Goal: Check status: Check status

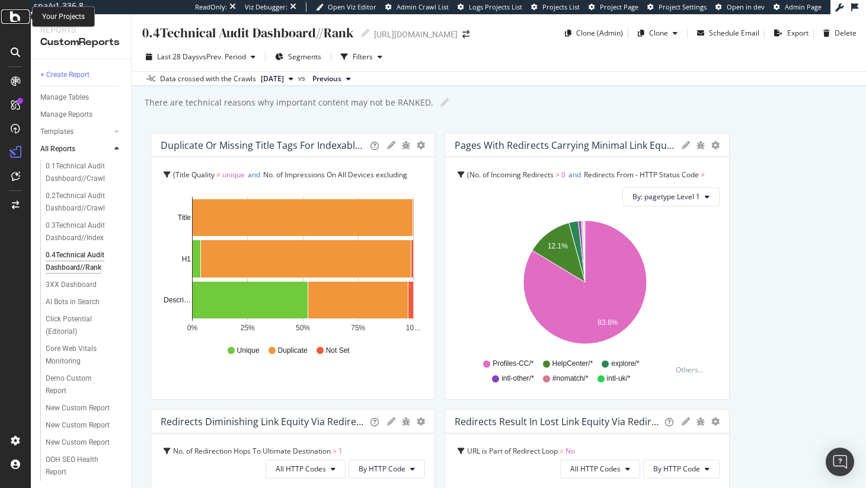
click at [16, 18] on icon at bounding box center [15, 16] width 11 height 14
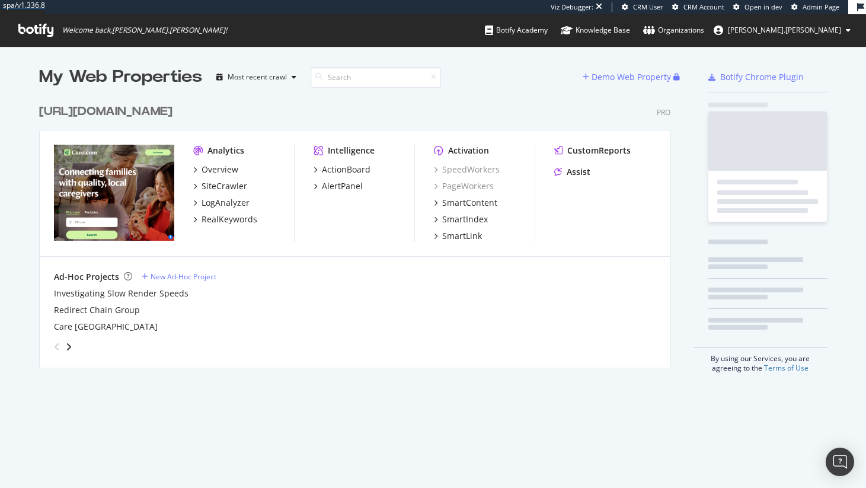
scroll to position [270, 632]
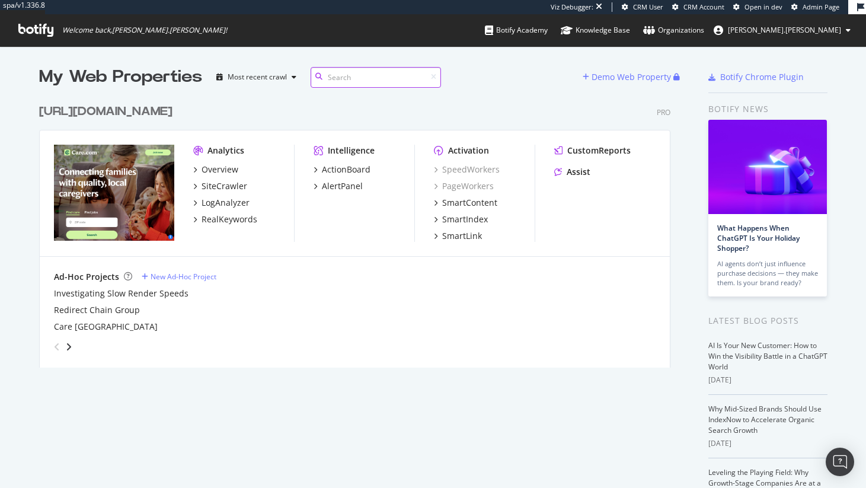
scroll to position [479, 848]
click at [576, 150] on div "CustomReports" at bounding box center [598, 151] width 63 height 12
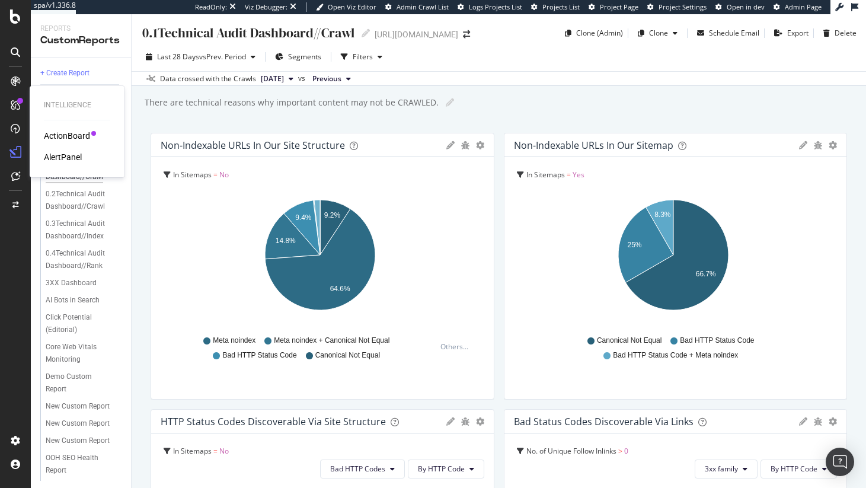
click at [68, 132] on div "ActionBoard" at bounding box center [67, 136] width 46 height 12
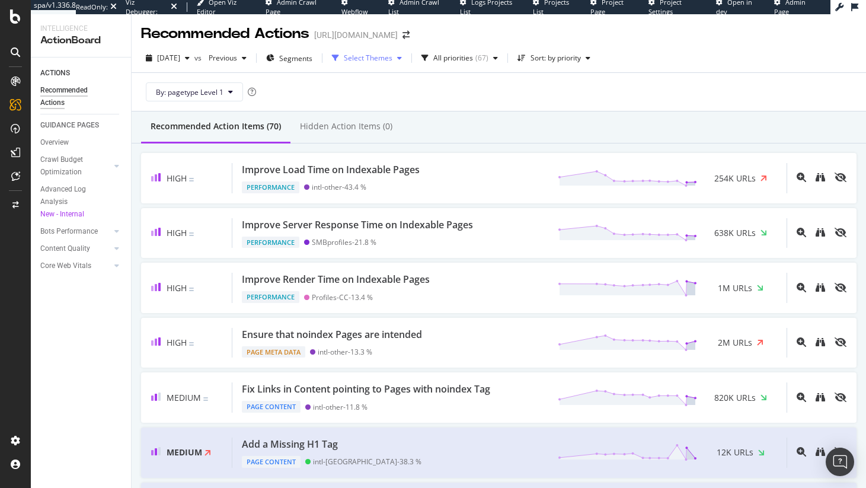
click at [376, 56] on div "Select Themes" at bounding box center [368, 58] width 49 height 7
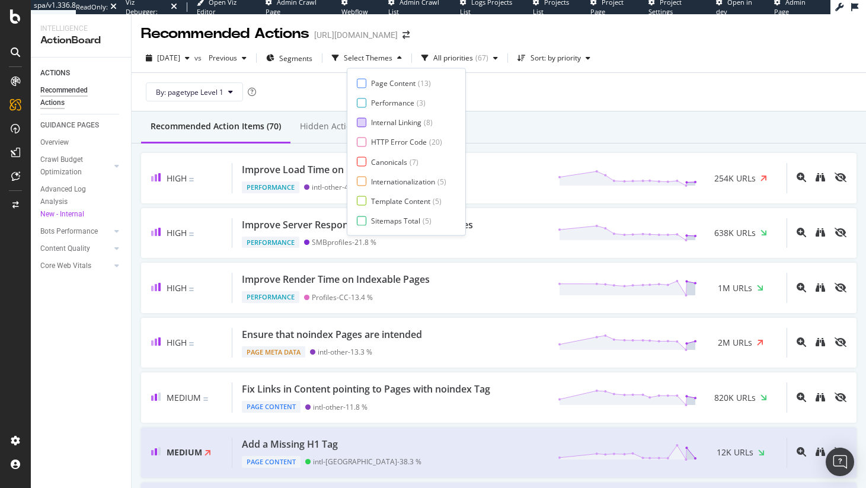
click at [363, 121] on div at bounding box center [361, 121] width 9 height 9
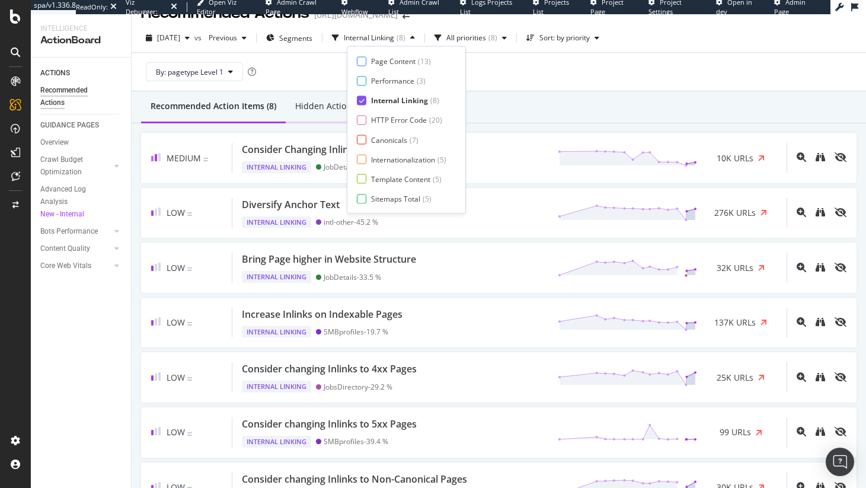
scroll to position [22, 0]
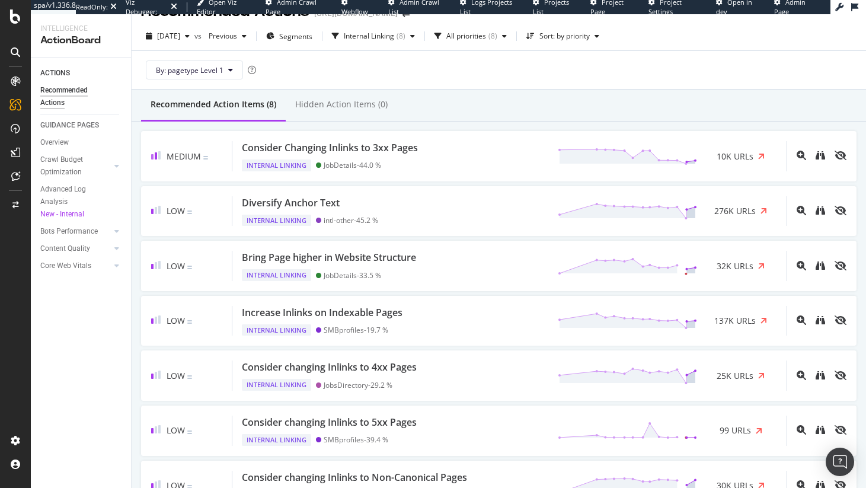
click at [634, 86] on div "By: pagetype Level 1" at bounding box center [498, 70] width 715 height 38
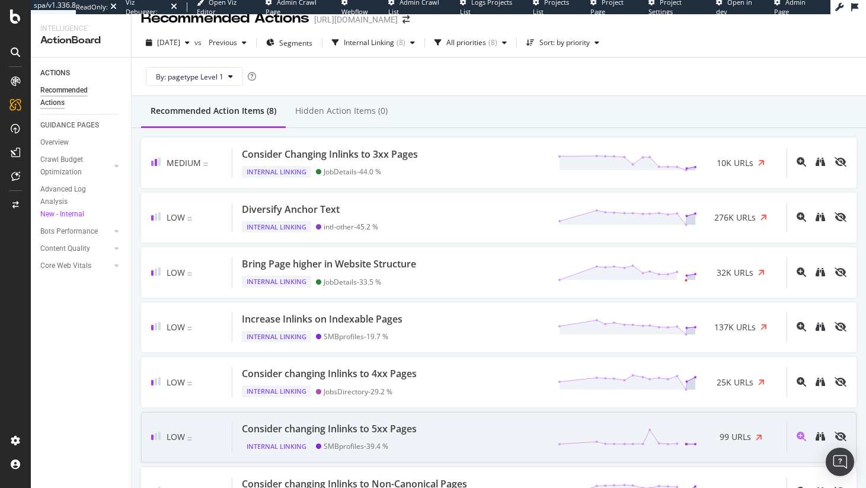
scroll to position [0, 0]
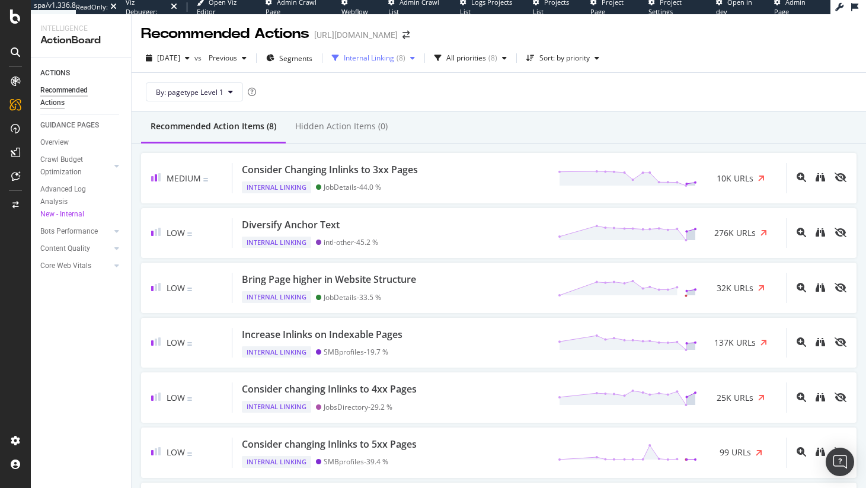
click at [394, 62] on div "Internal Linking" at bounding box center [369, 58] width 50 height 7
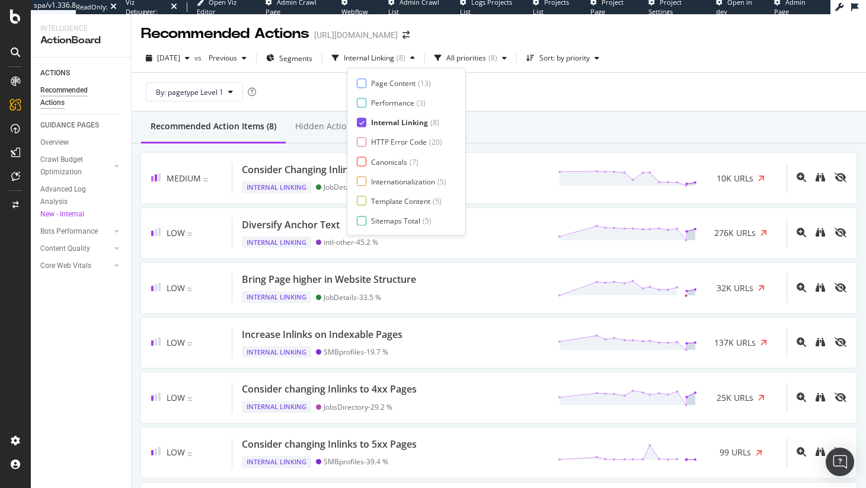
click at [363, 121] on icon at bounding box center [361, 122] width 5 height 6
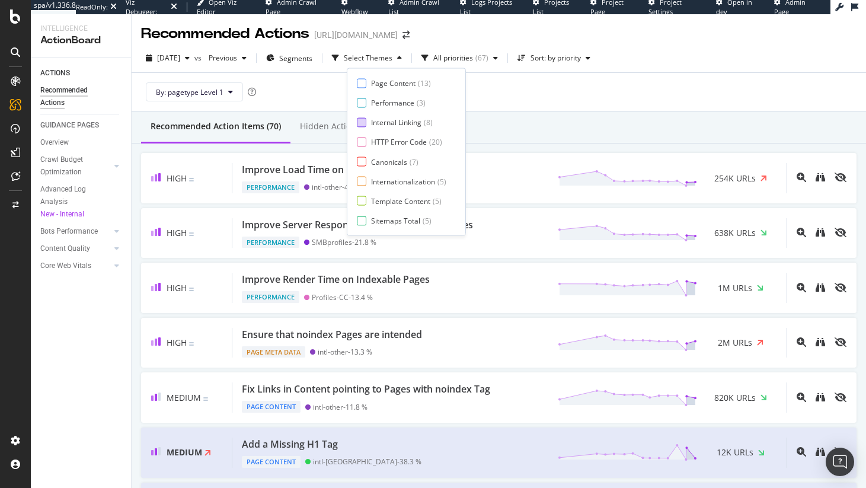
click at [528, 88] on div "By: pagetype Level 1" at bounding box center [498, 92] width 715 height 38
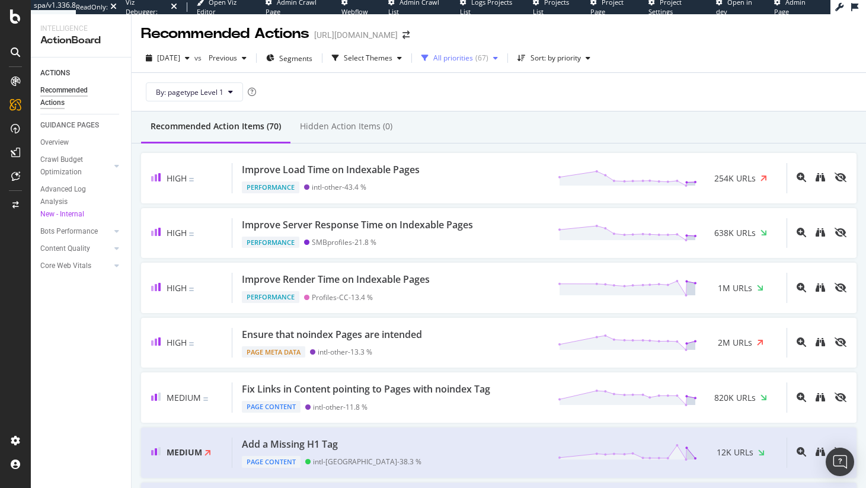
click at [488, 60] on div "( 67 )" at bounding box center [481, 58] width 13 height 7
click at [581, 60] on div "Sort: by priority" at bounding box center [555, 58] width 50 height 7
click at [569, 97] on div "by URLs" at bounding box center [558, 98] width 26 height 10
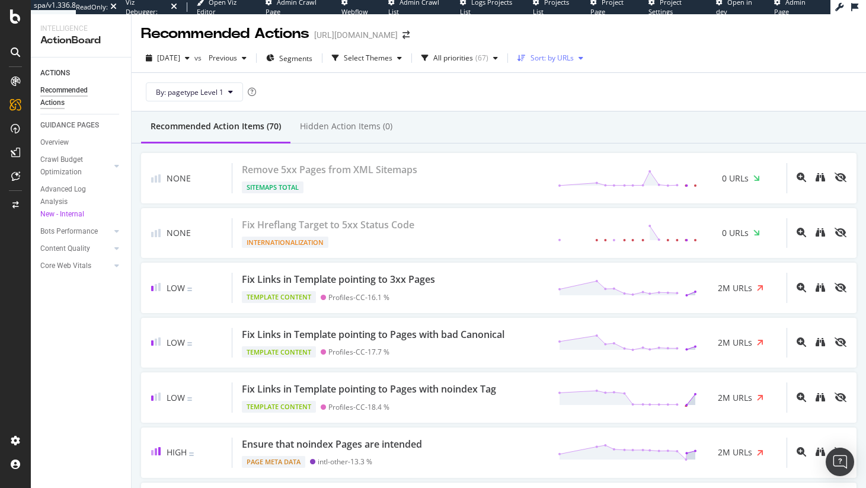
click at [573, 59] on div "Sort: by URLs" at bounding box center [551, 58] width 43 height 7
click at [566, 84] on div "by priority" at bounding box center [562, 78] width 52 height 15
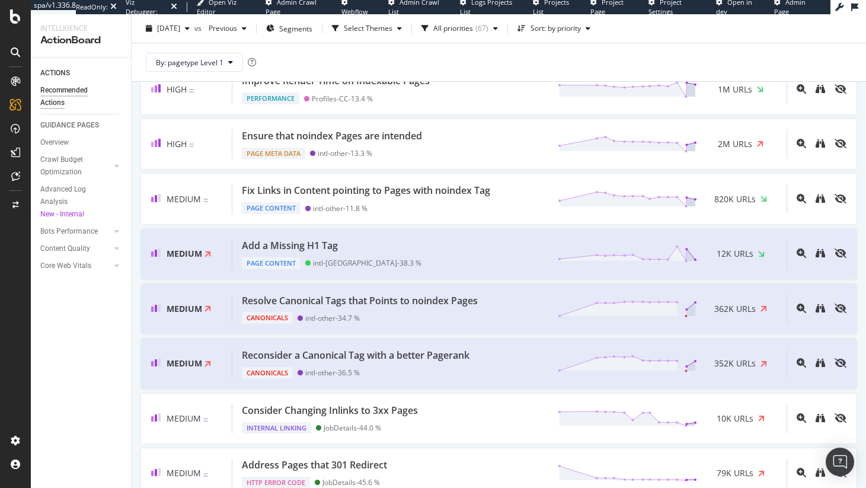
scroll to position [222, 0]
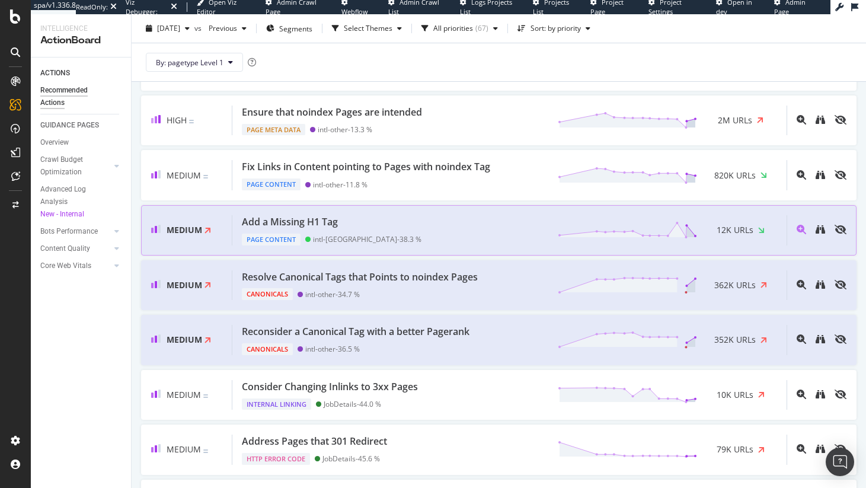
click at [300, 215] on div "Add a Missing H1 Tag" at bounding box center [290, 222] width 96 height 14
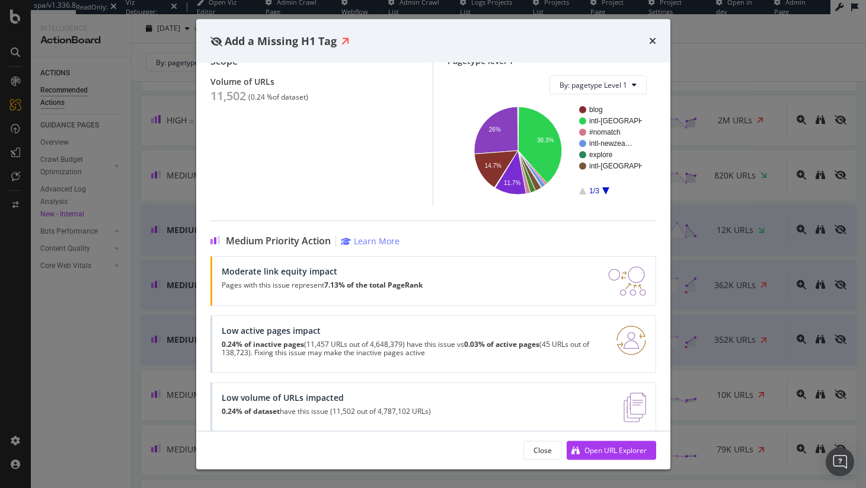
scroll to position [143, 0]
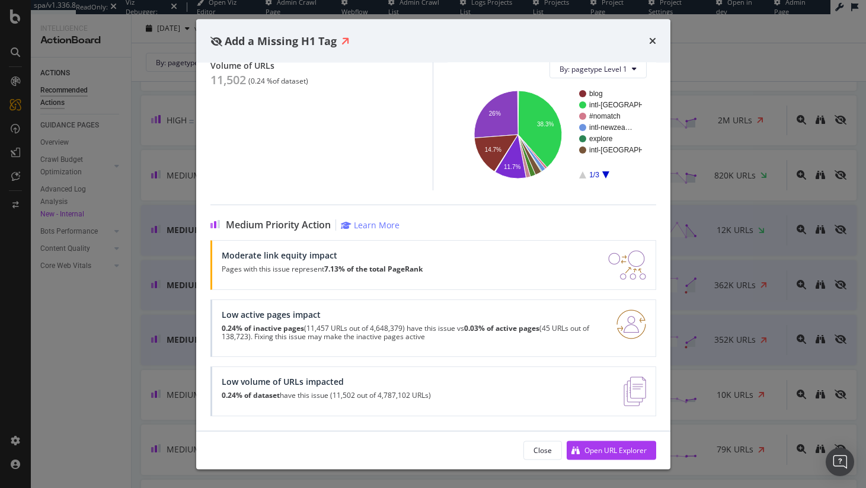
click at [658, 44] on div "Add a Missing H1 Tag" at bounding box center [433, 41] width 474 height 44
click at [652, 39] on icon "times" at bounding box center [652, 40] width 7 height 9
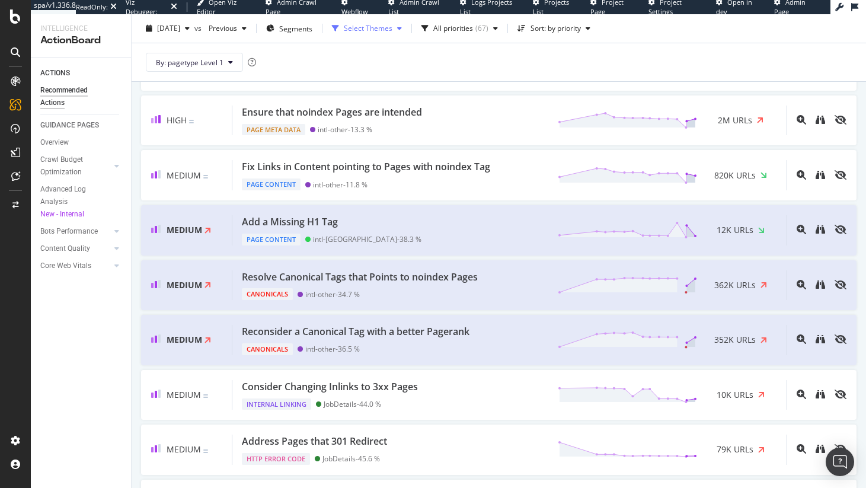
click at [402, 23] on div "Select Themes" at bounding box center [366, 29] width 79 height 18
click at [307, 73] on div "By: pagetype Level 1" at bounding box center [498, 62] width 715 height 38
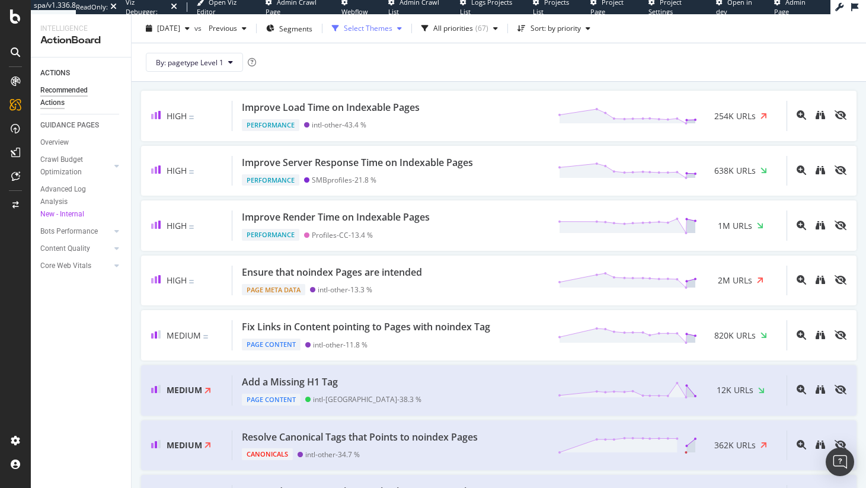
scroll to position [61, 0]
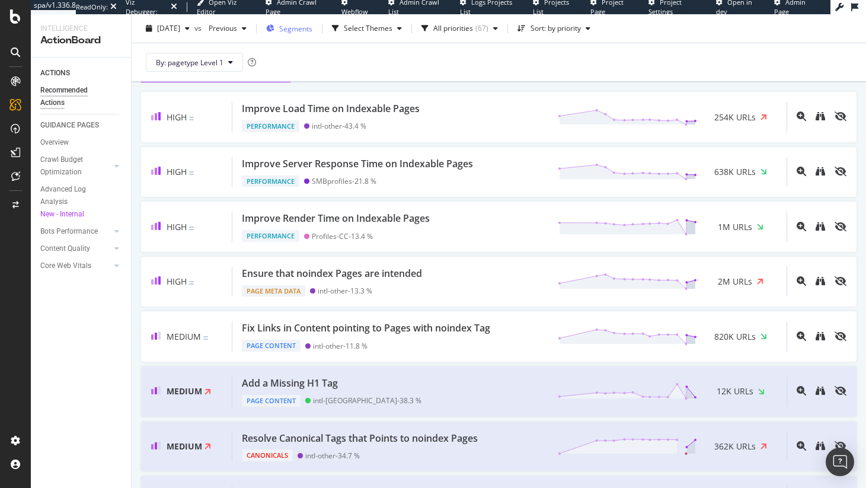
click at [312, 31] on span "Segments" at bounding box center [295, 28] width 33 height 10
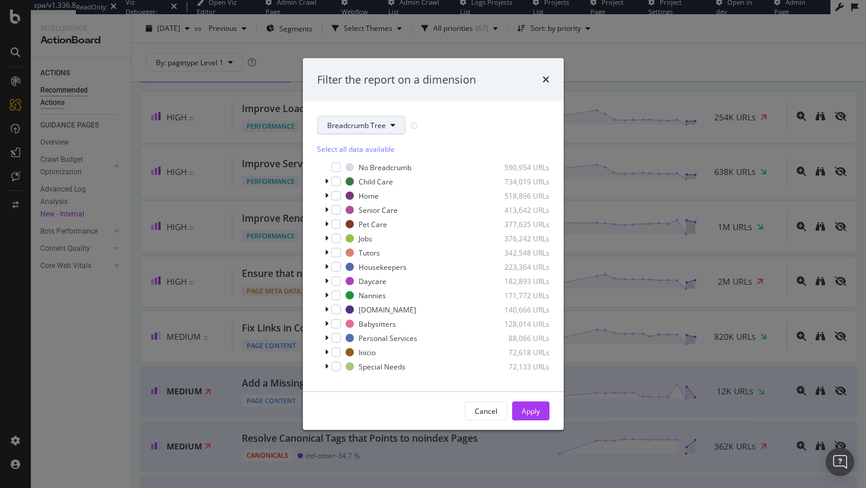
click at [377, 122] on span "Breadcrumb Tree" at bounding box center [356, 125] width 59 height 10
click at [375, 171] on span "pagetype" at bounding box center [365, 167] width 76 height 11
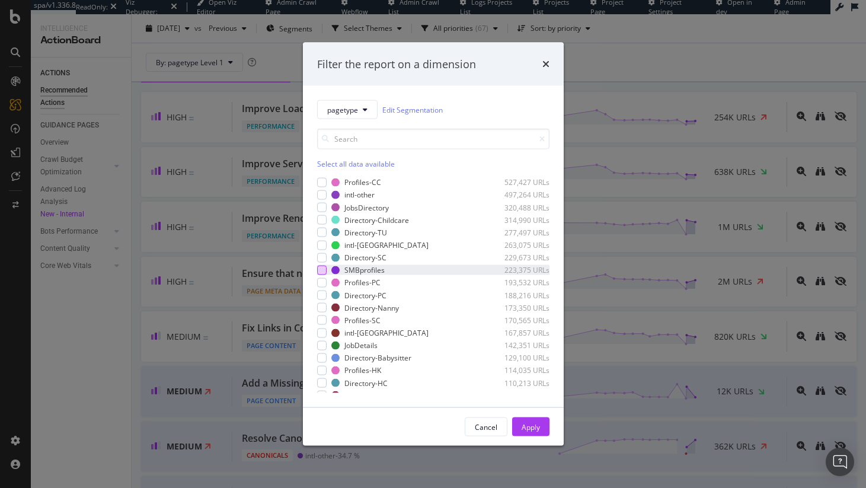
click at [322, 270] on div "modal" at bounding box center [321, 269] width 9 height 9
click at [531, 424] on div "Apply" at bounding box center [530, 426] width 18 height 10
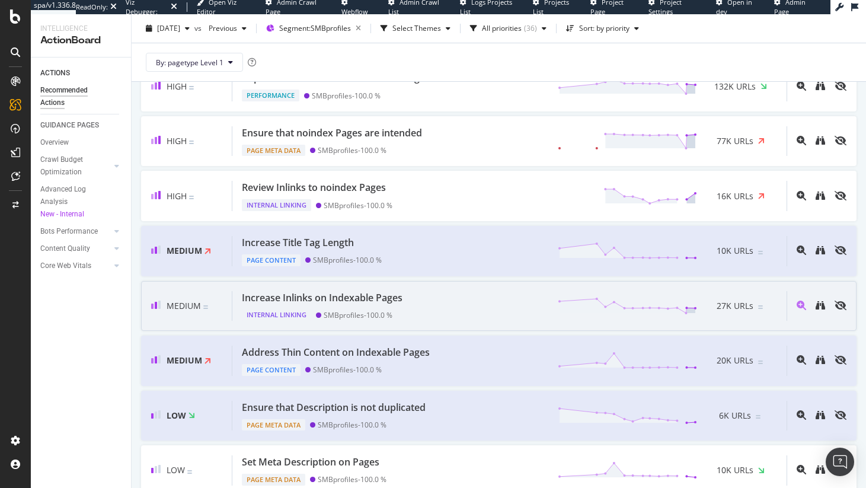
scroll to position [204, 0]
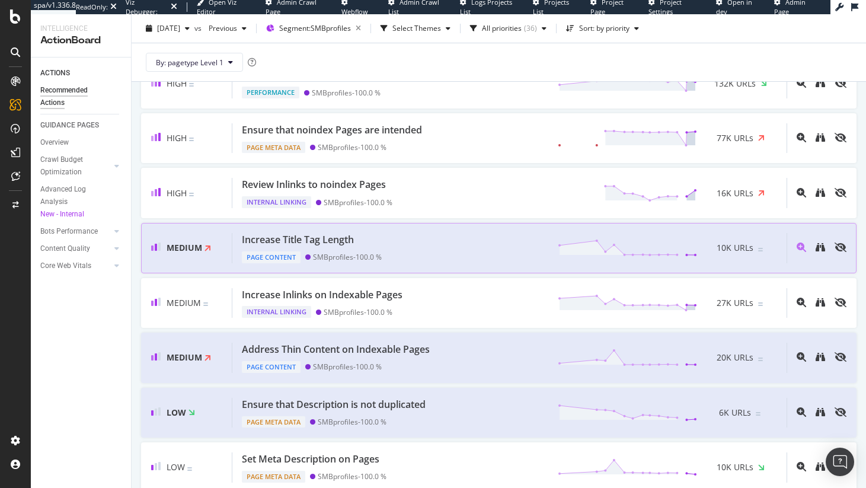
click at [445, 242] on div "Increase Title Tag Length Page Content SMBprofiles - 100.0 % 10K URLs" at bounding box center [509, 248] width 554 height 30
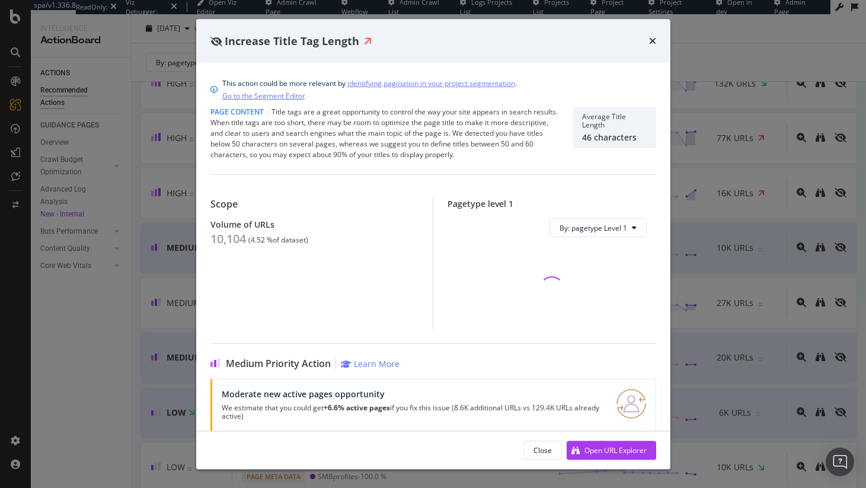
click at [646, 40] on div "Increase Title Tag Length" at bounding box center [432, 40] width 445 height 15
click at [649, 40] on icon "times" at bounding box center [652, 40] width 7 height 9
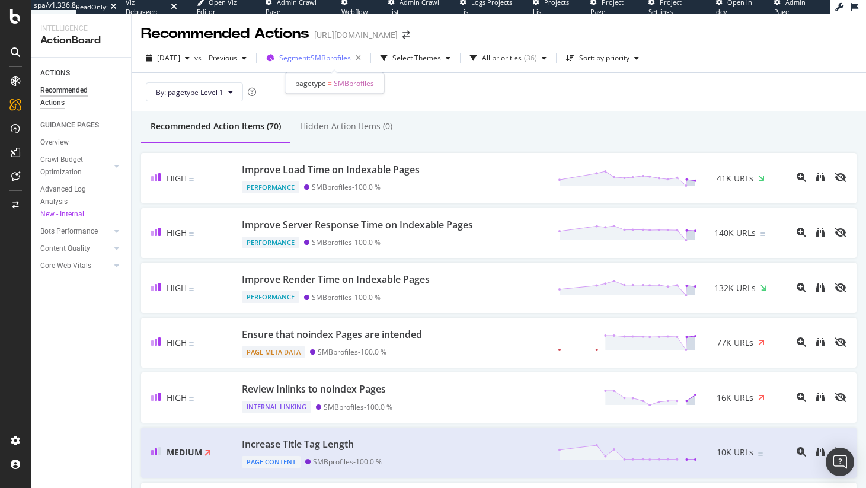
click at [317, 56] on span "Segment: SMBprofiles" at bounding box center [315, 58] width 72 height 10
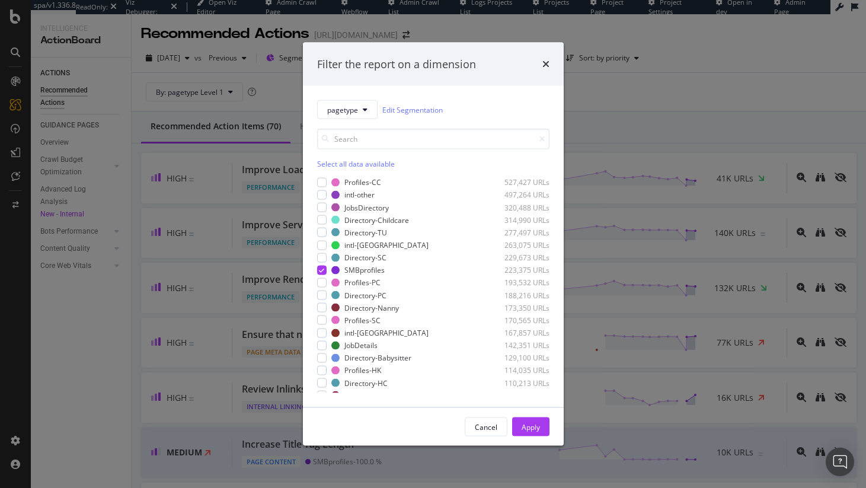
click at [354, 98] on div "pagetype Edit Segmentation Select all data available Profiles-CC 527,427 URLs i…" at bounding box center [433, 246] width 261 height 321
click at [355, 110] on span "pagetype" at bounding box center [342, 109] width 31 height 10
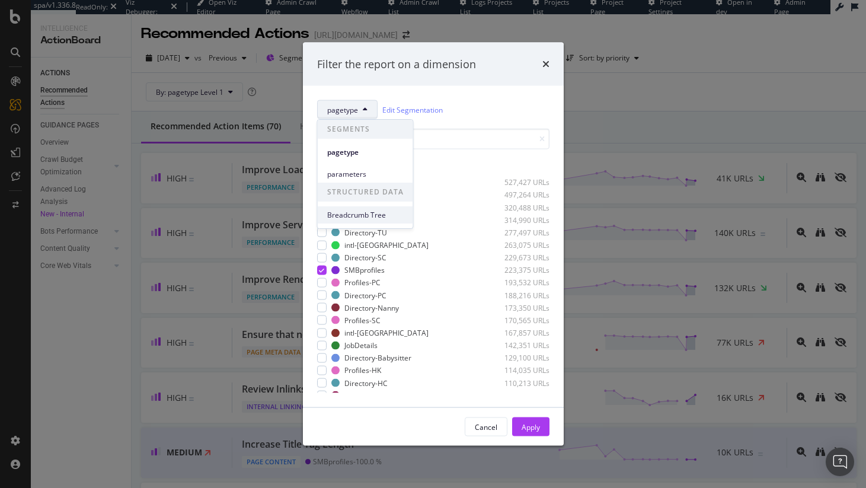
click at [370, 216] on span "Breadcrumb Tree" at bounding box center [365, 215] width 76 height 11
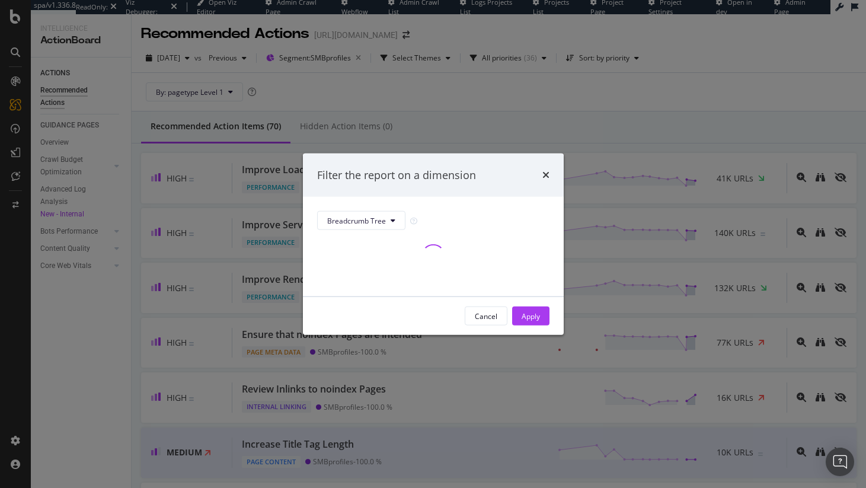
click at [479, 192] on div "Filter the report on a dimension" at bounding box center [433, 175] width 261 height 44
click at [503, 312] on button "Cancel" at bounding box center [485, 315] width 43 height 19
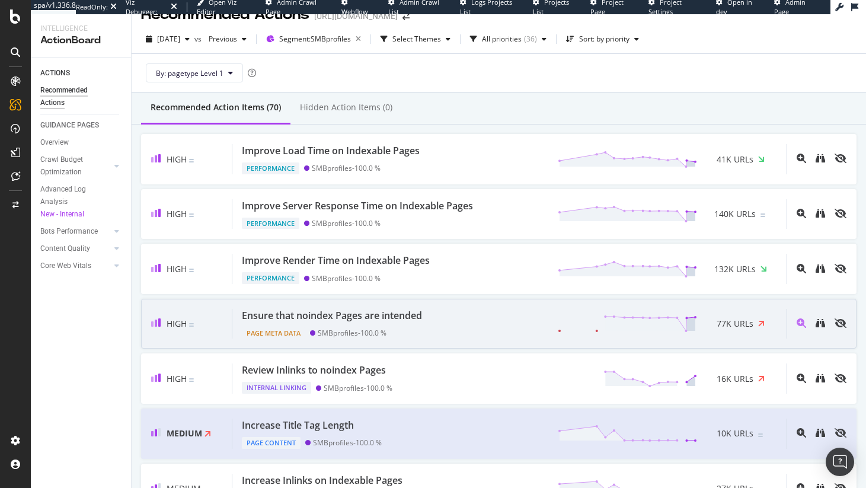
scroll to position [21, 0]
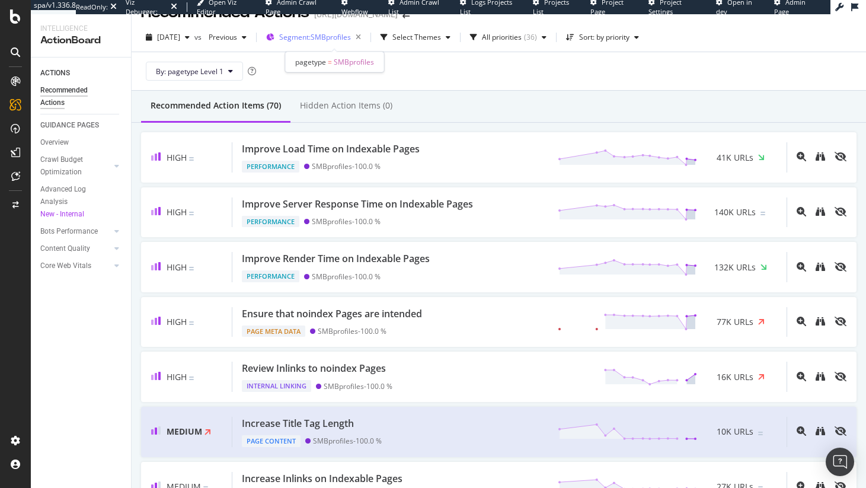
click at [351, 34] on span "Segment: SMBprofiles" at bounding box center [315, 37] width 72 height 10
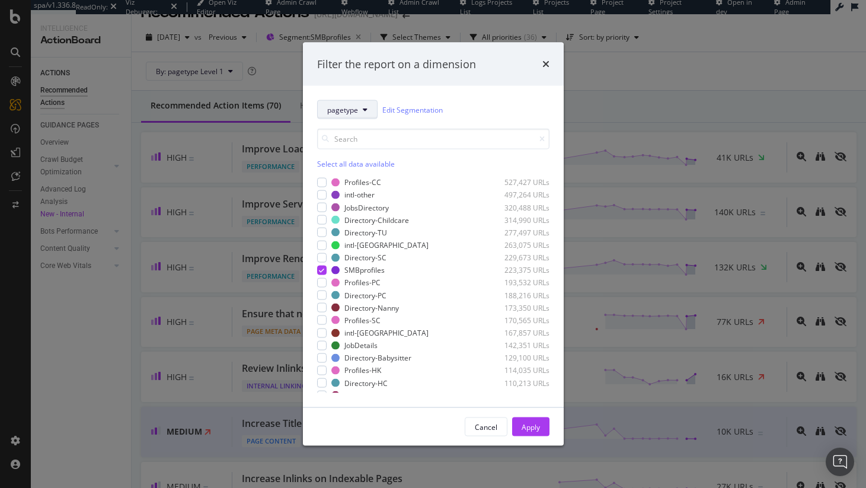
click at [366, 116] on button "pagetype" at bounding box center [347, 109] width 60 height 19
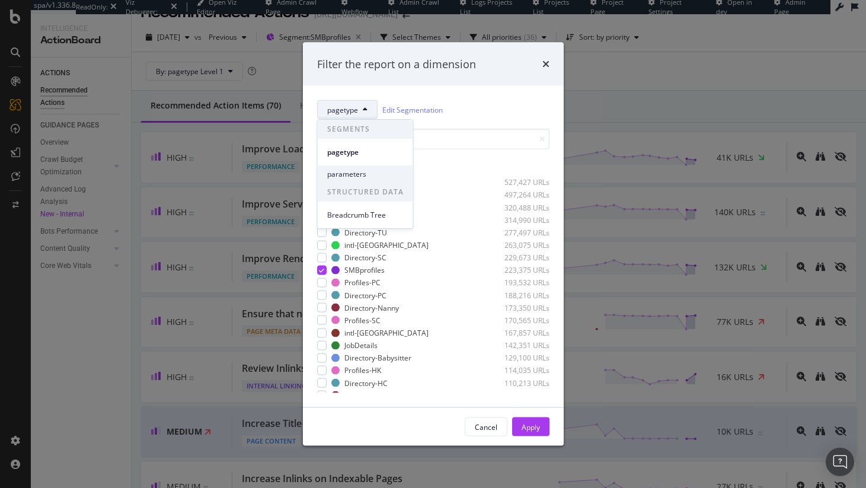
click at [373, 171] on span "parameters" at bounding box center [365, 174] width 76 height 11
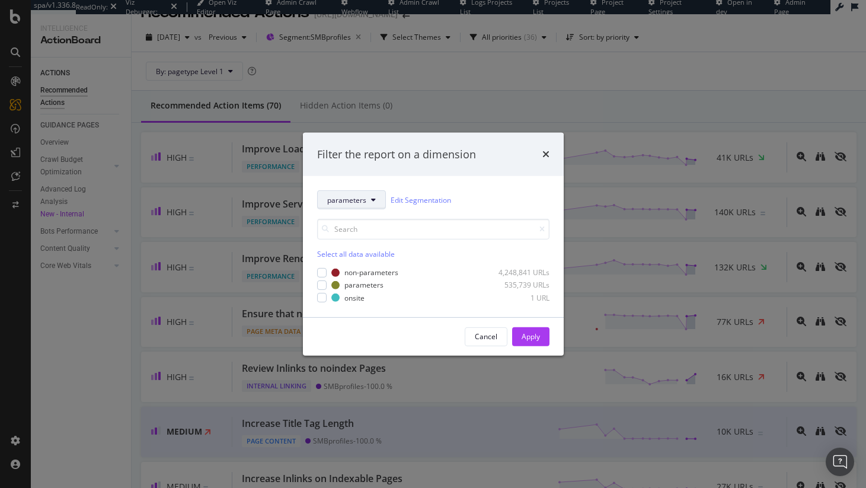
click at [355, 205] on button "parameters" at bounding box center [351, 199] width 69 height 19
click at [367, 314] on div "SEGMENTS pagetype parameters STRUCTURED DATA Breadcrumb Tree" at bounding box center [365, 264] width 97 height 110
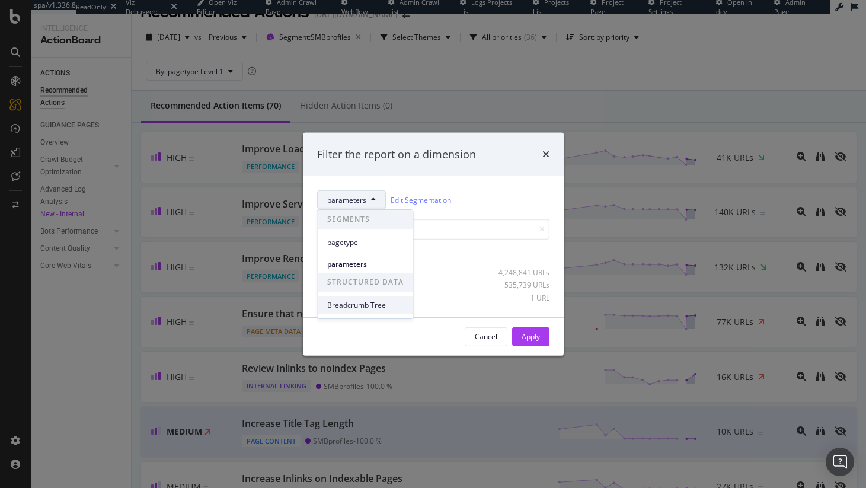
click at [370, 305] on span "Breadcrumb Tree" at bounding box center [365, 305] width 76 height 11
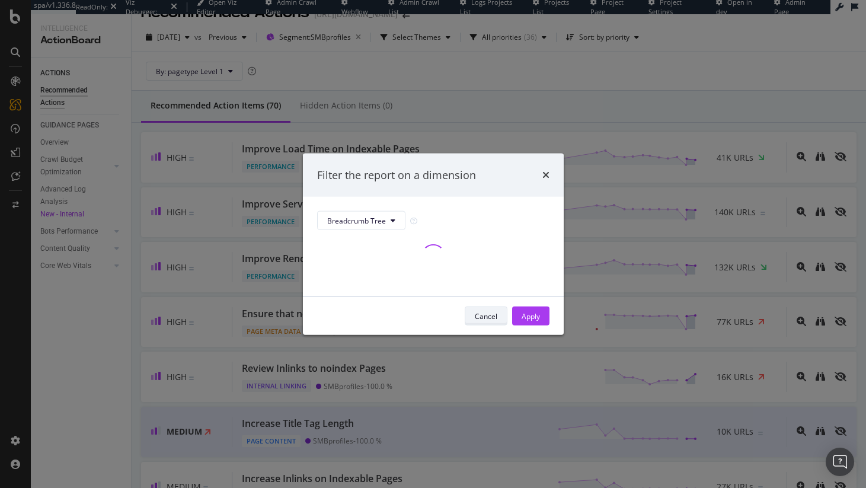
click at [498, 321] on button "Cancel" at bounding box center [485, 315] width 43 height 19
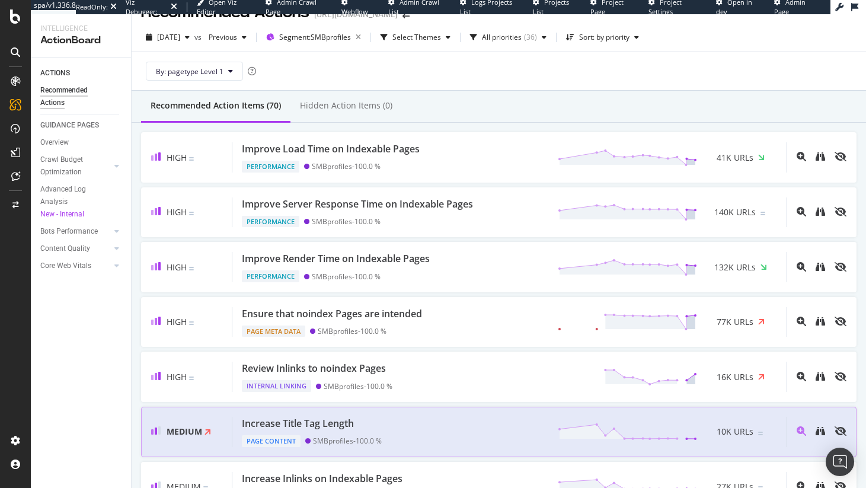
click at [510, 429] on div "Increase Title Tag Length Page Content SMBprofiles - 100.0 % 10K URLs" at bounding box center [509, 431] width 554 height 30
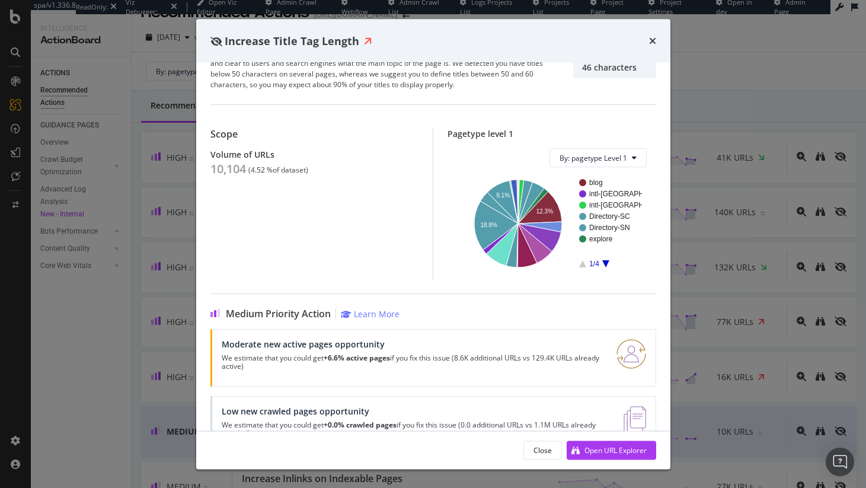
scroll to position [107, 0]
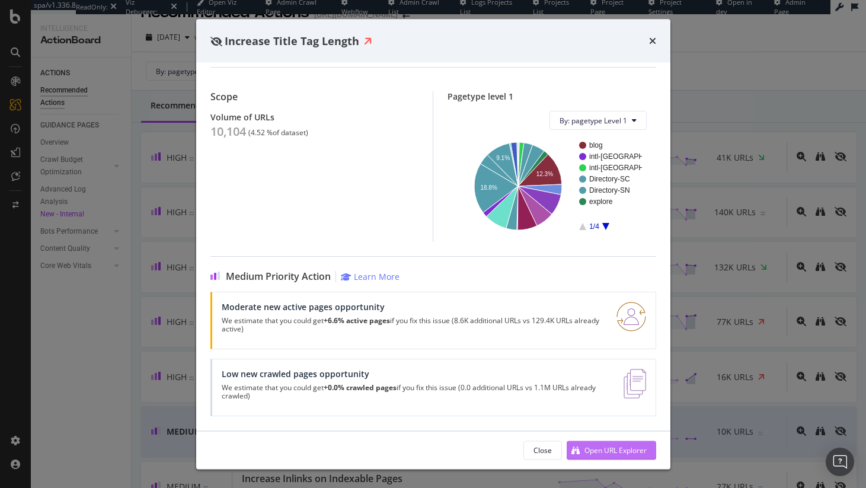
click at [598, 452] on div "Open URL Explorer" at bounding box center [615, 449] width 62 height 10
click at [656, 43] on div "Increase Title Tag Length" at bounding box center [433, 41] width 474 height 44
click at [654, 42] on icon "times" at bounding box center [652, 40] width 7 height 9
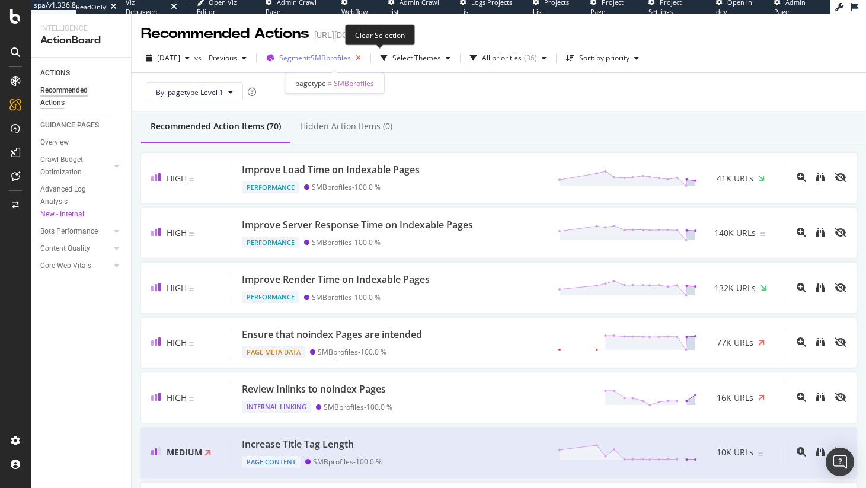
click at [366, 58] on icon "button" at bounding box center [358, 58] width 15 height 17
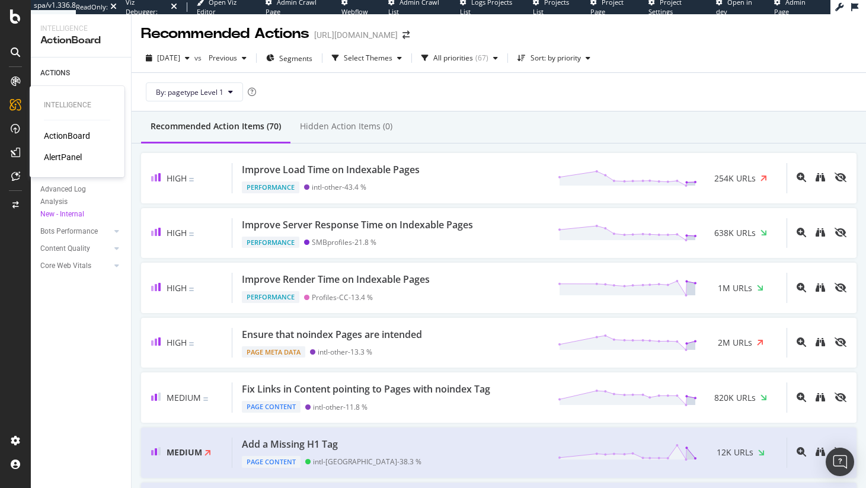
click at [75, 159] on div "AlertPanel" at bounding box center [63, 157] width 38 height 12
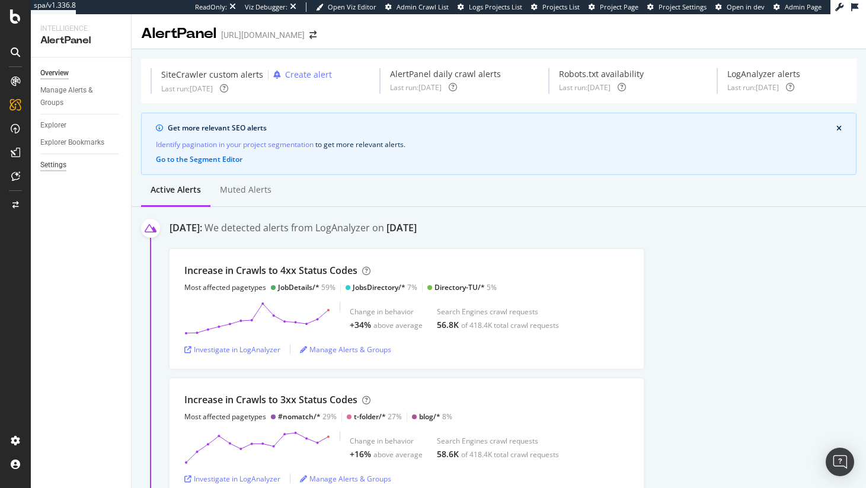
click at [55, 165] on div "Settings" at bounding box center [53, 165] width 26 height 12
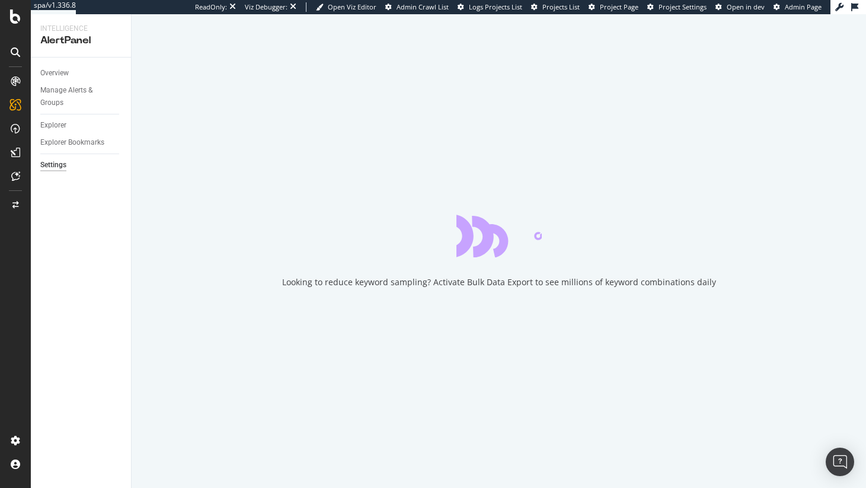
select select "01"
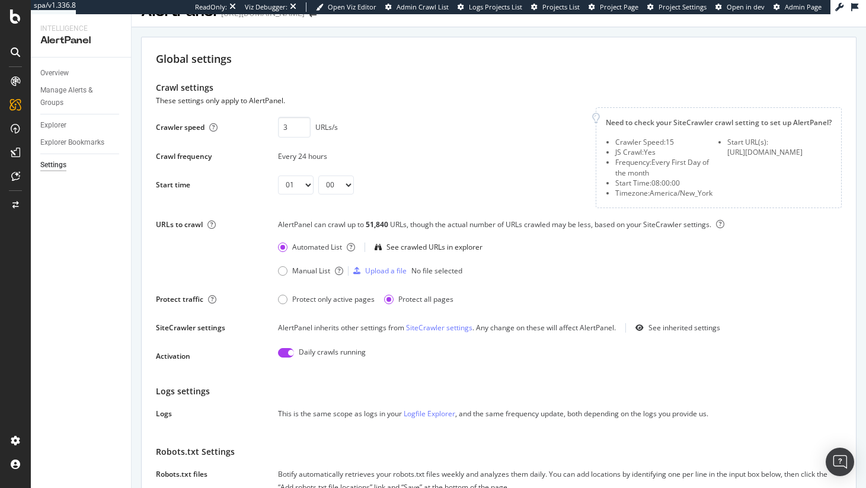
scroll to position [24, 0]
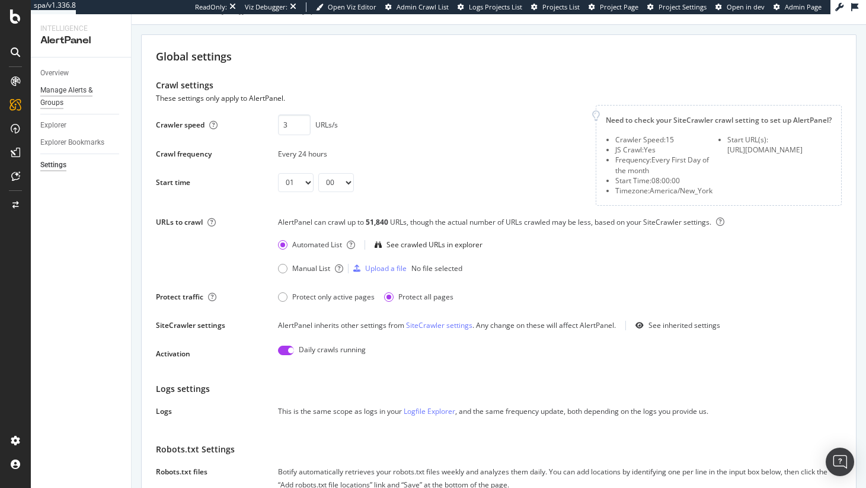
click at [59, 97] on div "Manage Alerts & Groups" at bounding box center [75, 96] width 71 height 25
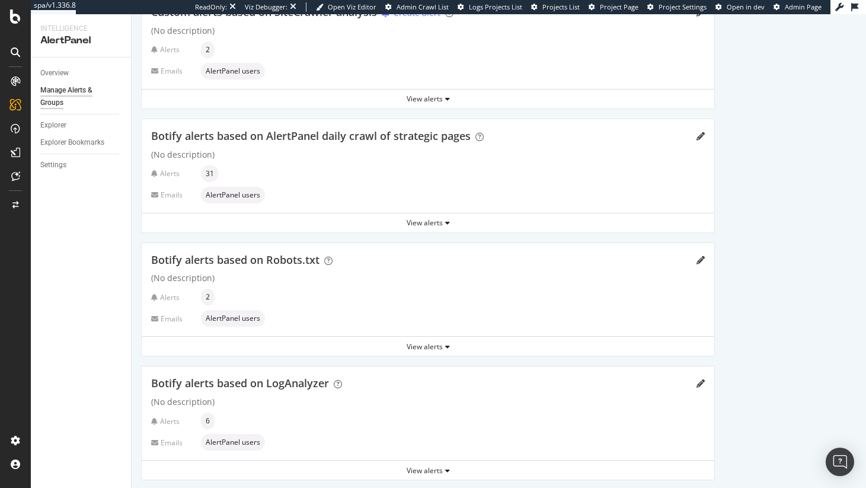
scroll to position [104, 0]
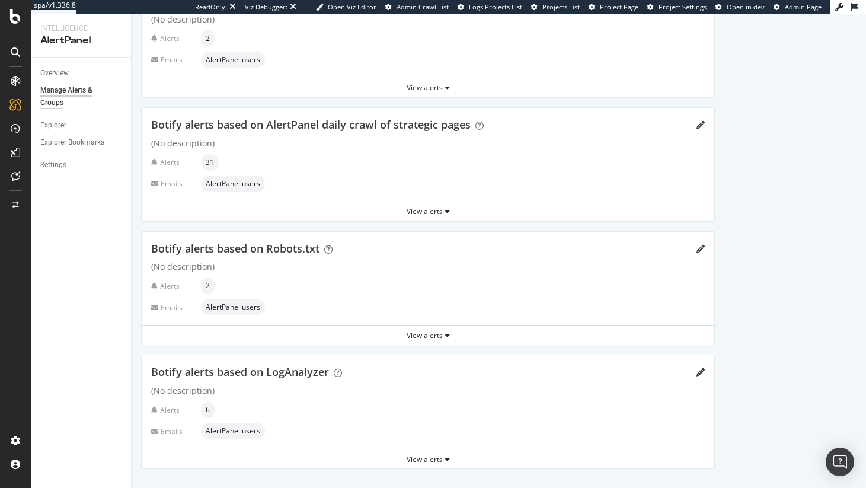
click at [432, 208] on div "View alerts" at bounding box center [428, 211] width 572 height 10
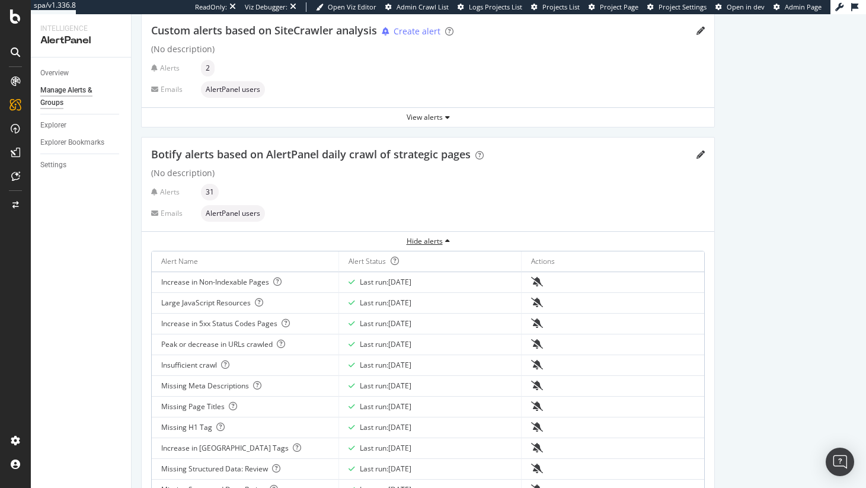
scroll to position [0, 0]
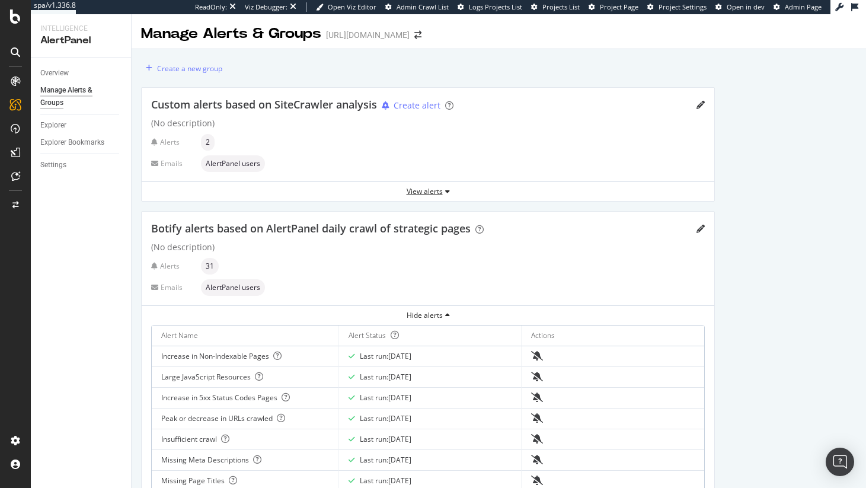
click at [444, 196] on div "View alerts" at bounding box center [428, 191] width 572 height 18
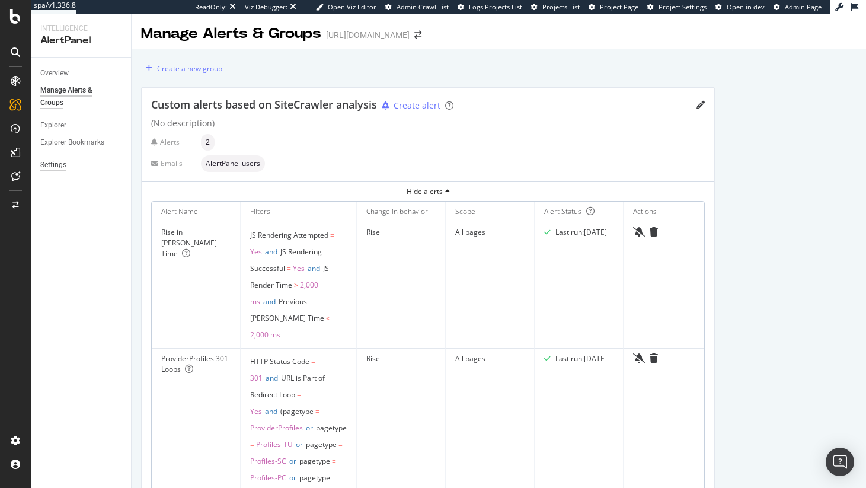
click at [60, 162] on div "Settings" at bounding box center [53, 165] width 26 height 12
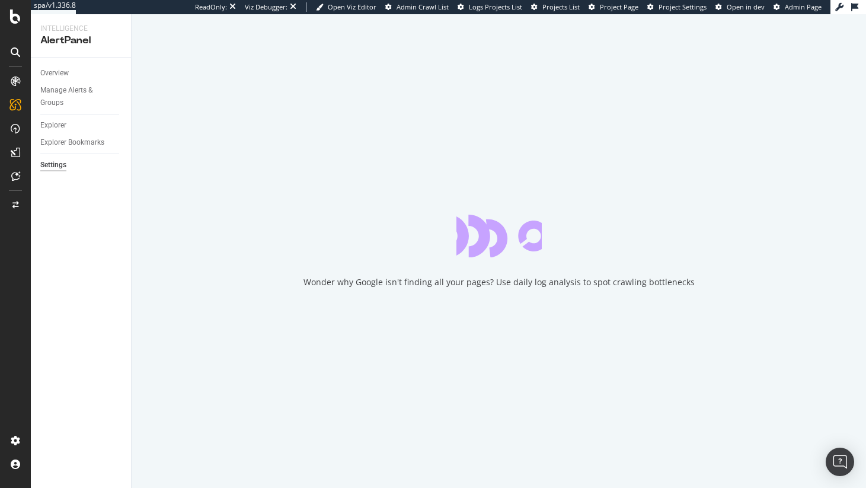
select select "01"
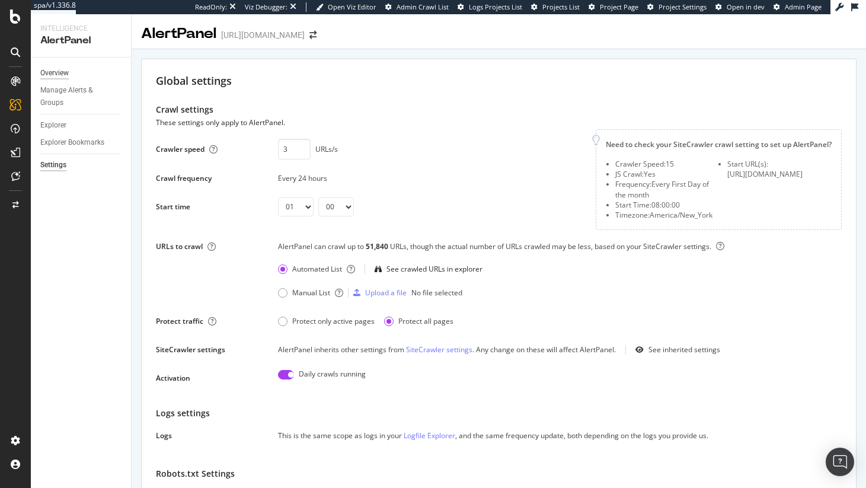
click at [56, 73] on div "Overview" at bounding box center [54, 73] width 28 height 12
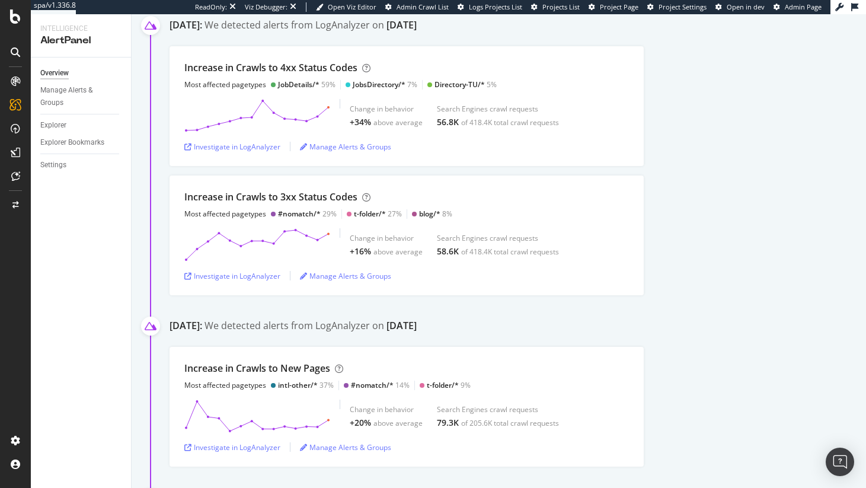
scroll to position [200, 0]
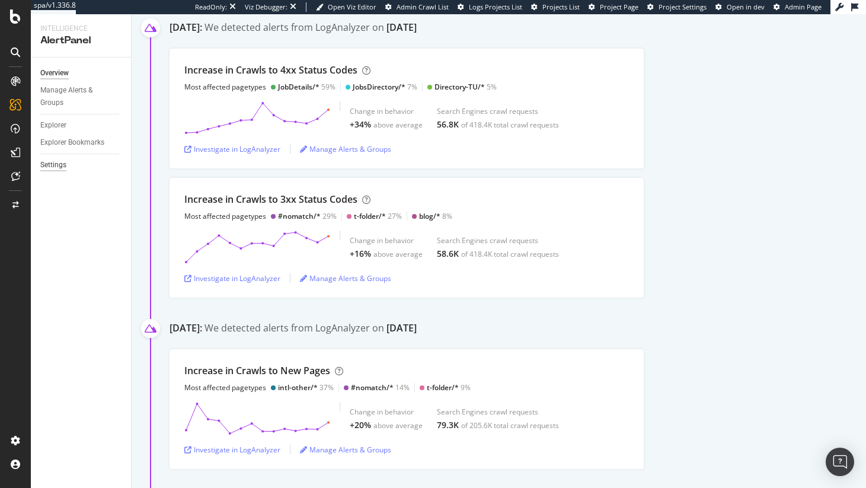
click at [64, 164] on div "Settings" at bounding box center [53, 165] width 26 height 12
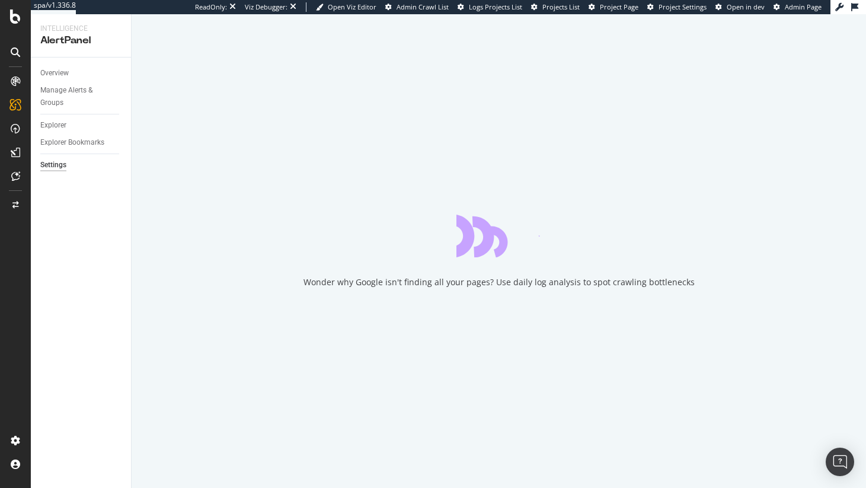
select select "01"
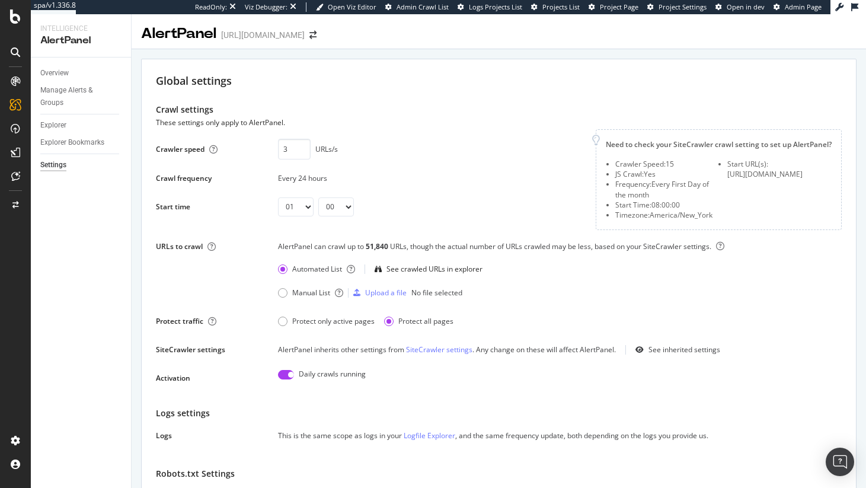
click at [377, 245] on div "51,840" at bounding box center [378, 246] width 24 height 10
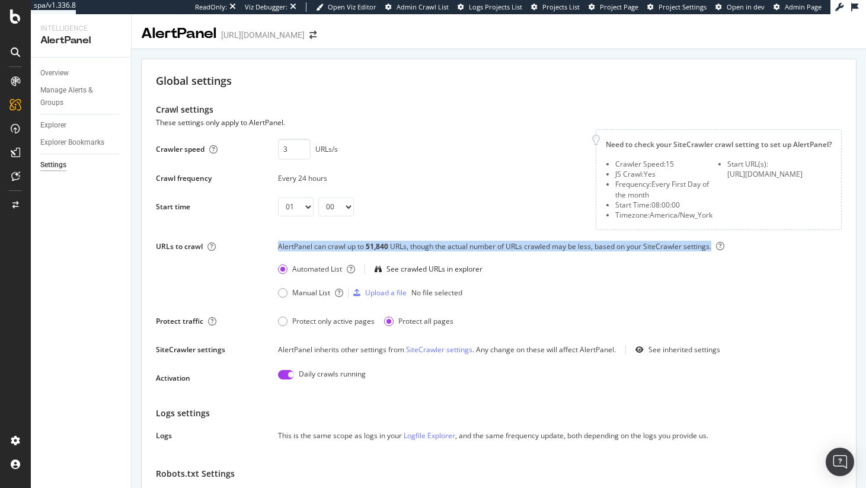
click at [377, 245] on div "51,840" at bounding box center [378, 246] width 24 height 10
click at [41, 70] on div "Overview" at bounding box center [54, 73] width 28 height 12
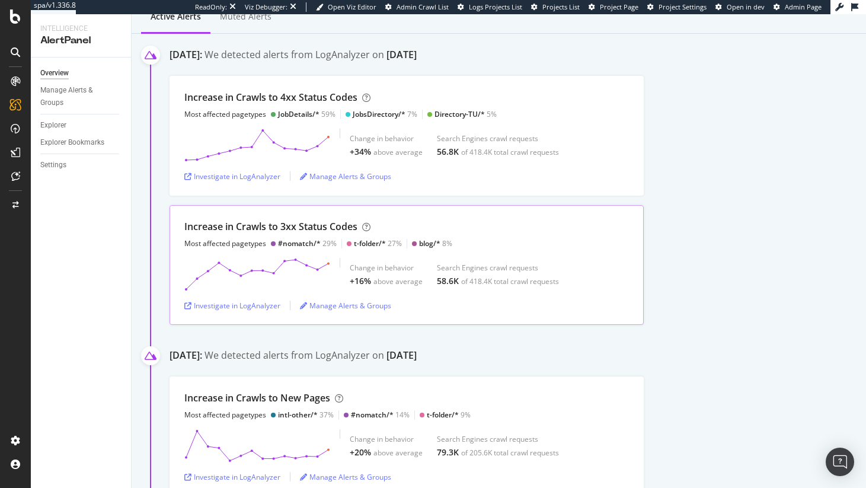
scroll to position [170, 0]
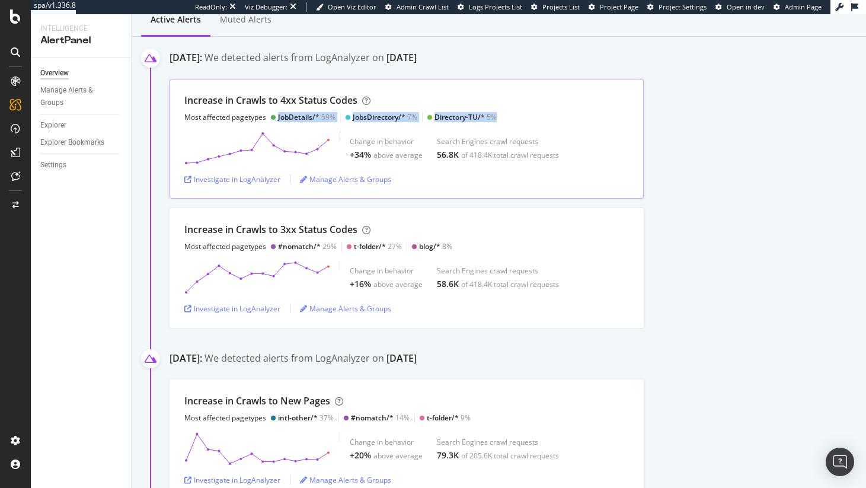
drag, startPoint x: 274, startPoint y: 116, endPoint x: 523, endPoint y: 114, distance: 248.8
click at [523, 114] on div "Increase in Crawls to 4xx Status Codes Most affected pagetypes JobDetails/* 59%…" at bounding box center [406, 108] width 444 height 28
click at [556, 114] on div "Increase in Crawls to 4xx Status Codes Most affected pagetypes JobDetails/* 59%…" at bounding box center [406, 108] width 444 height 28
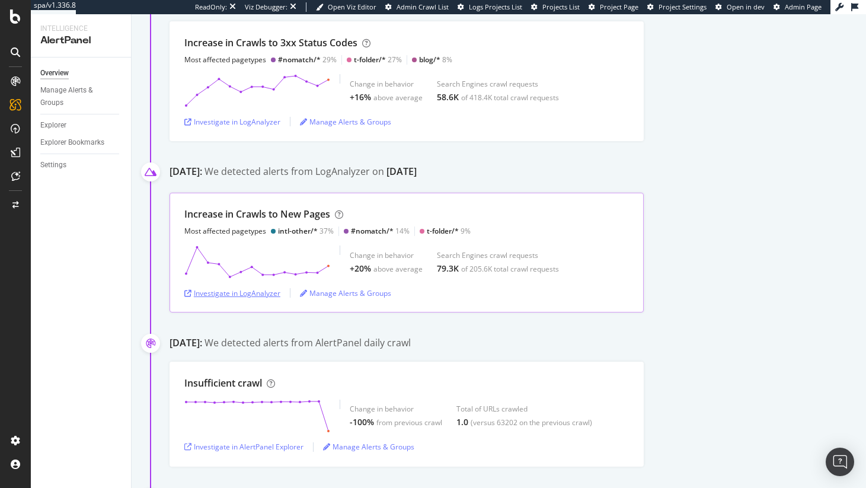
scroll to position [411, 0]
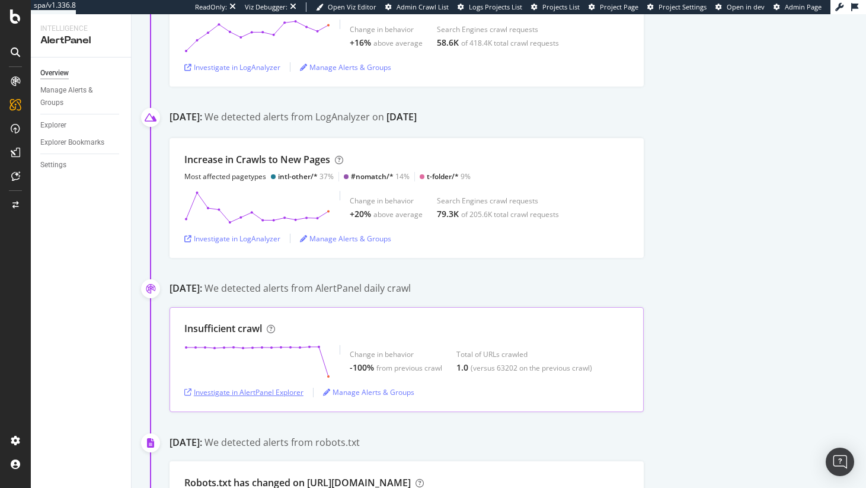
click at [254, 393] on div "Investigate in AlertPanel Explorer" at bounding box center [243, 392] width 119 height 10
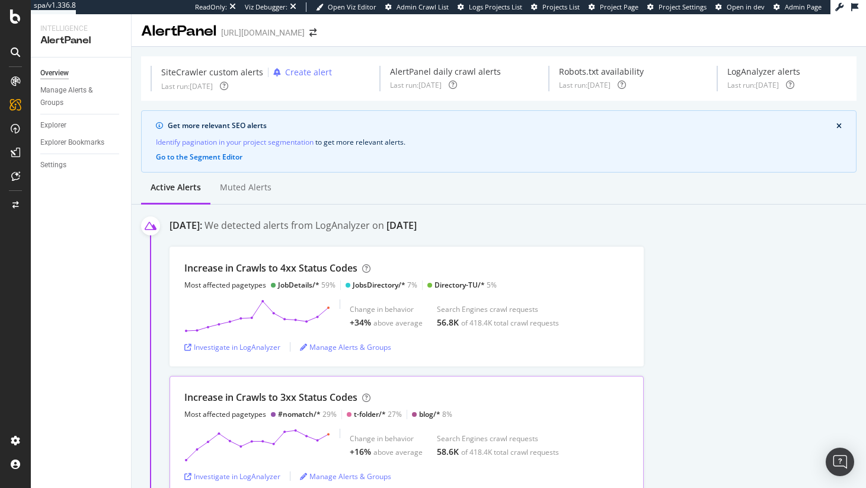
scroll to position [0, 0]
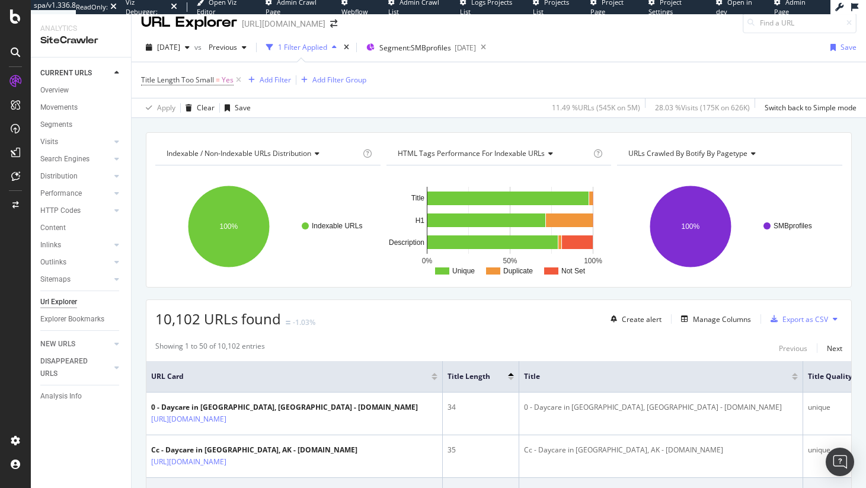
scroll to position [11, 0]
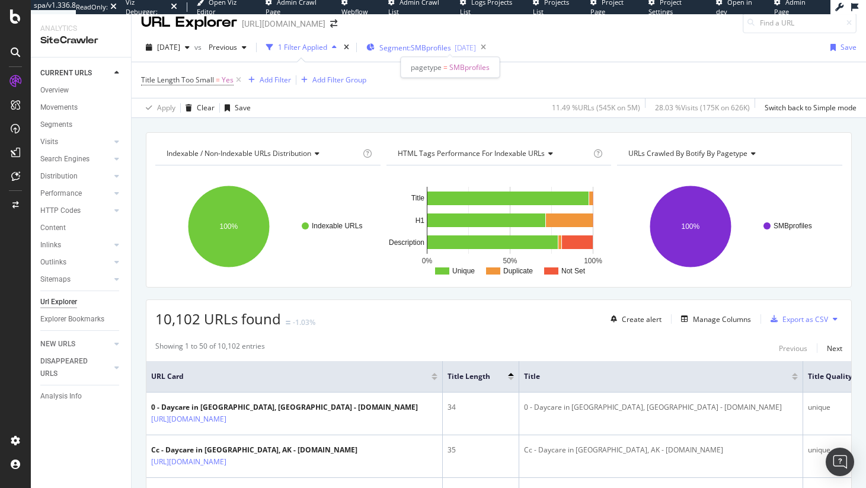
click at [444, 49] on span "Segment: SMBprofiles" at bounding box center [415, 48] width 72 height 10
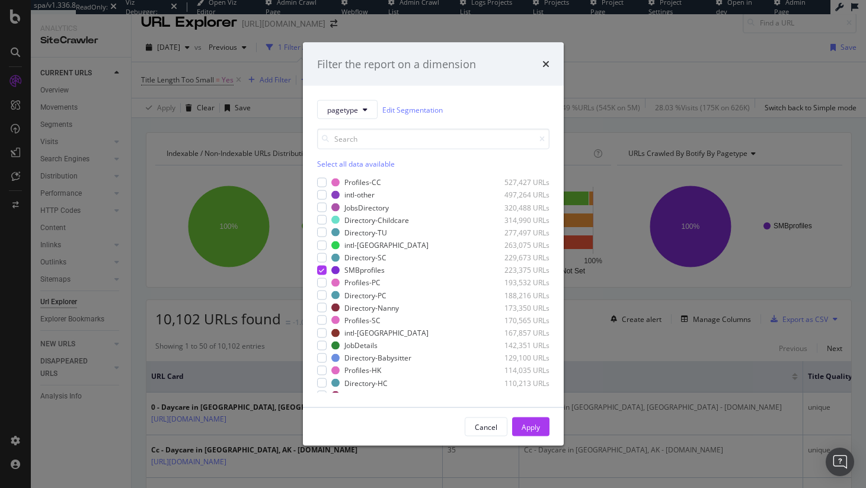
click at [313, 117] on div "pagetype Edit Segmentation Select all data available Profiles-CC 527,427 URLs i…" at bounding box center [433, 246] width 261 height 321
click at [342, 110] on span "pagetype" at bounding box center [342, 109] width 31 height 10
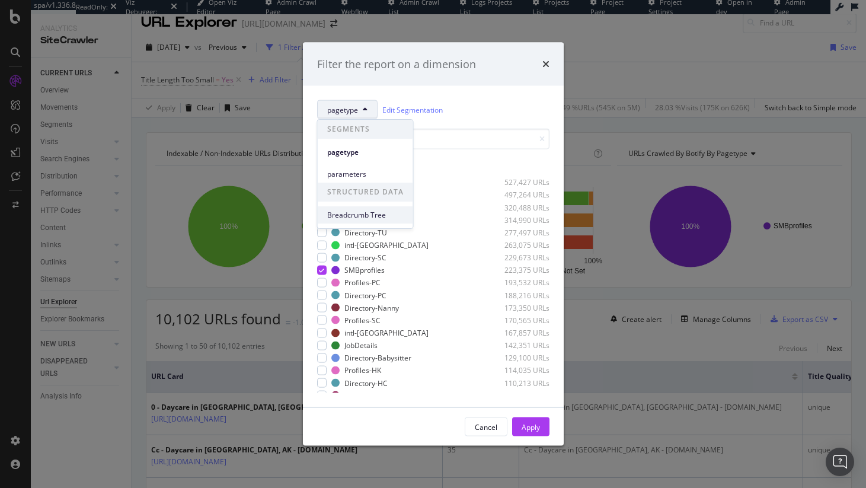
click at [361, 213] on span "Breadcrumb Tree" at bounding box center [365, 215] width 76 height 11
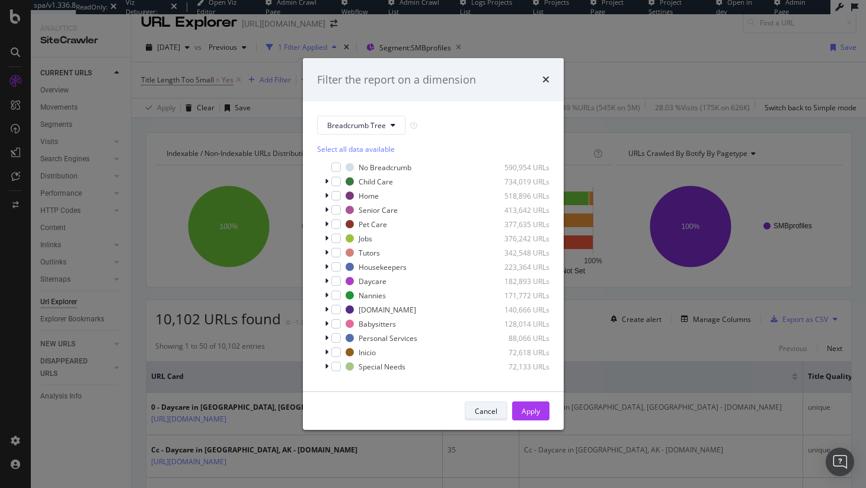
click at [501, 418] on button "Cancel" at bounding box center [485, 410] width 43 height 19
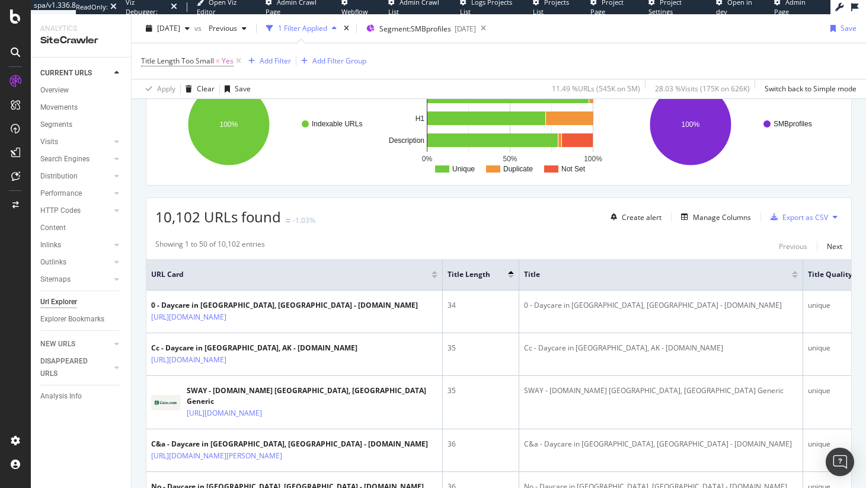
scroll to position [114, 0]
